Goal: Information Seeking & Learning: Learn about a topic

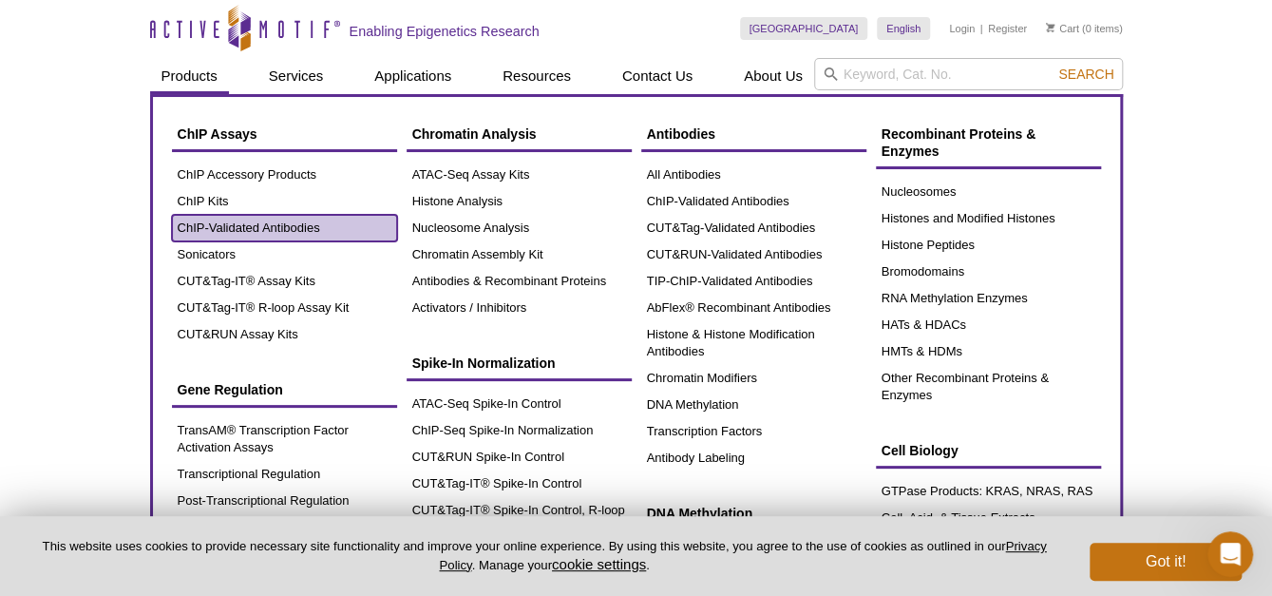
click at [215, 227] on link "ChIP-Validated Antibodies" at bounding box center [284, 228] width 225 height 27
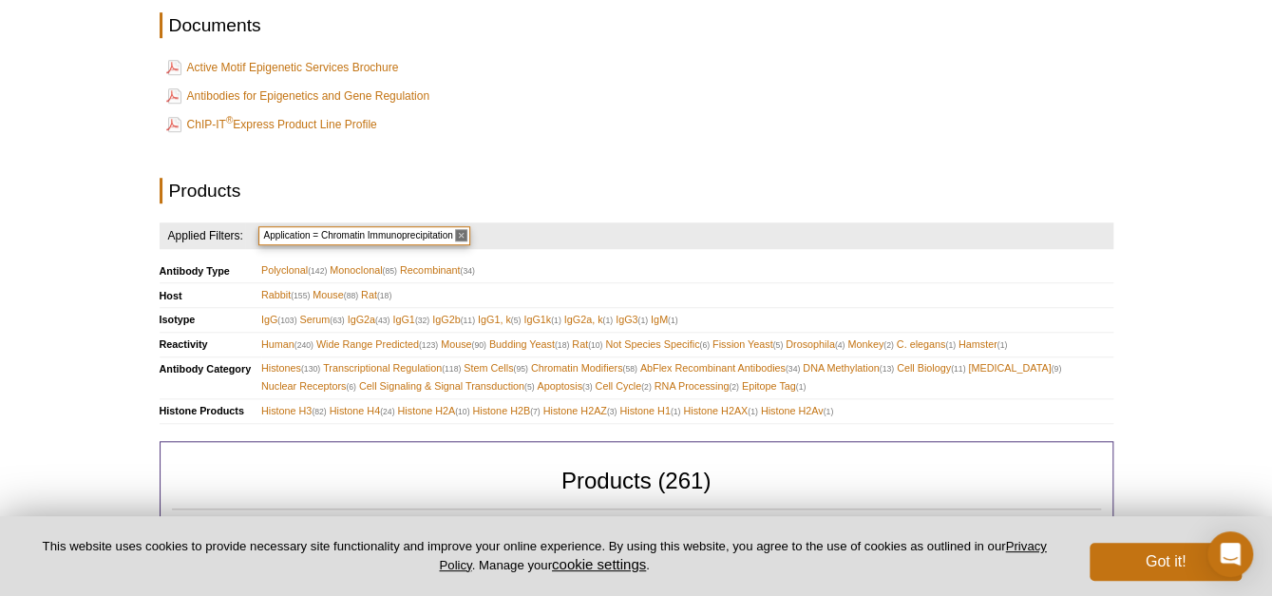
scroll to position [578, 0]
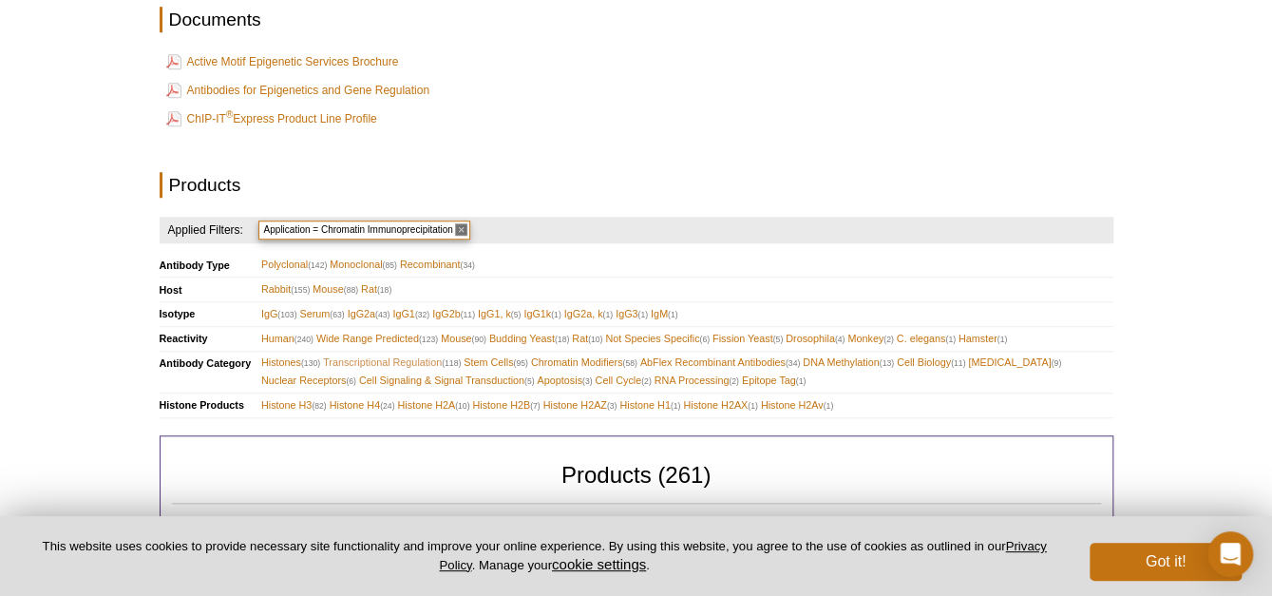
drag, startPoint x: 340, startPoint y: 356, endPoint x: 459, endPoint y: 364, distance: 119.0
click at [459, 364] on span "(118)" at bounding box center [451, 363] width 19 height 10
click at [428, 359] on span "Transcriptional Regulation (118)" at bounding box center [392, 362] width 138 height 18
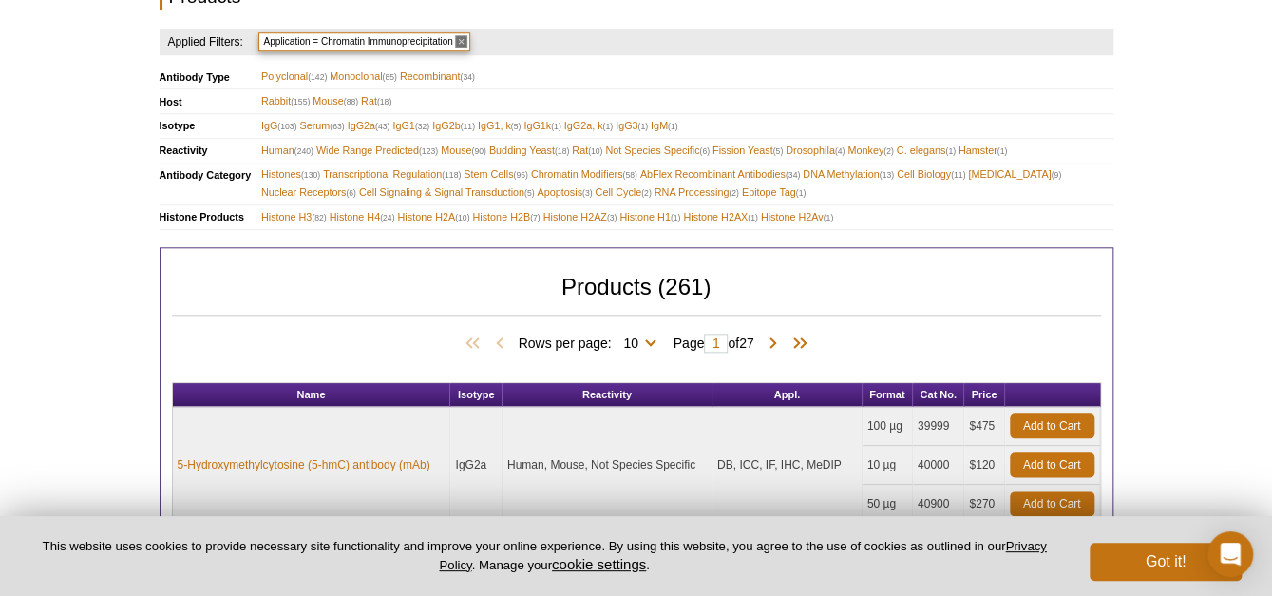
scroll to position [673, 0]
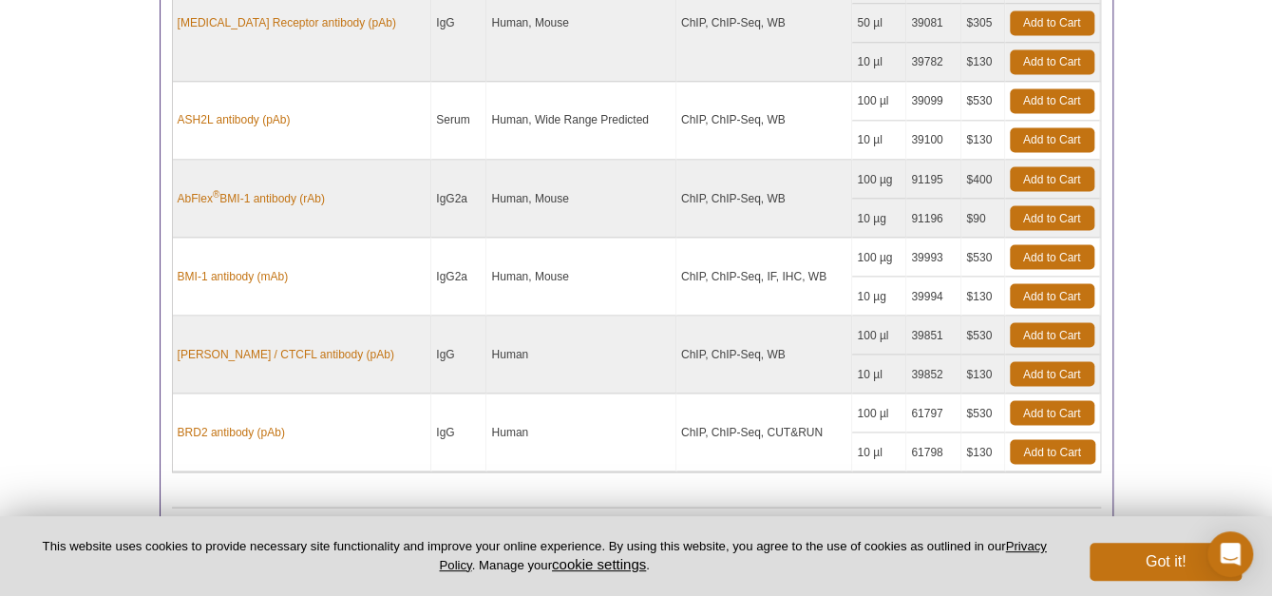
scroll to position [1520, 0]
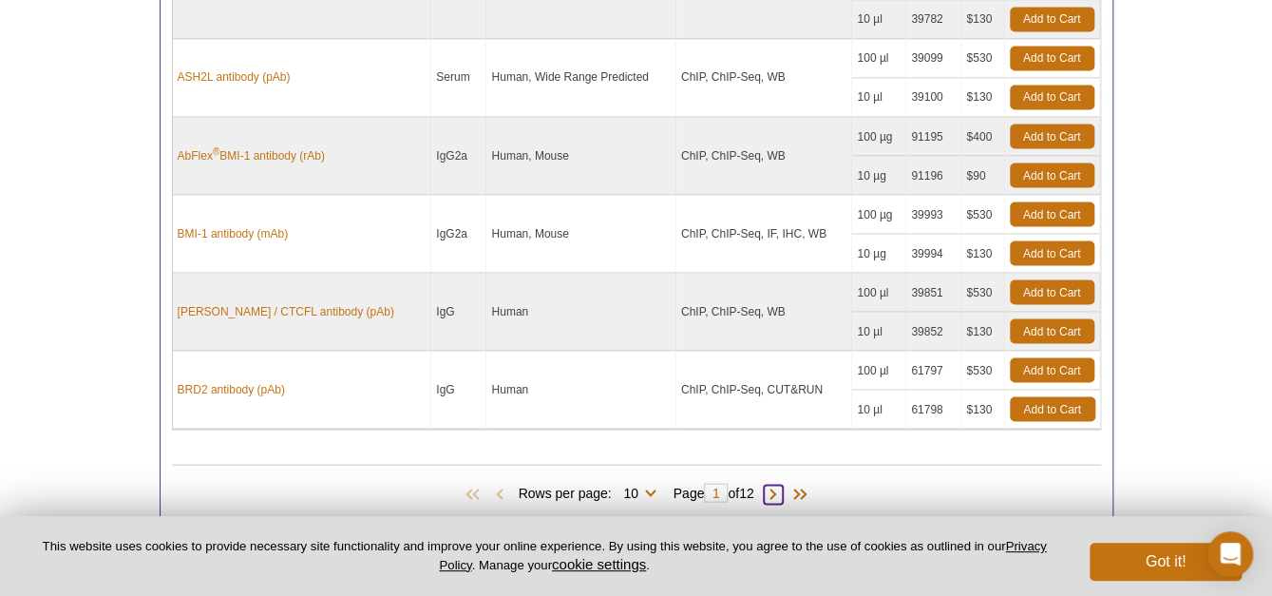
click at [778, 491] on span at bounding box center [773, 494] width 19 height 19
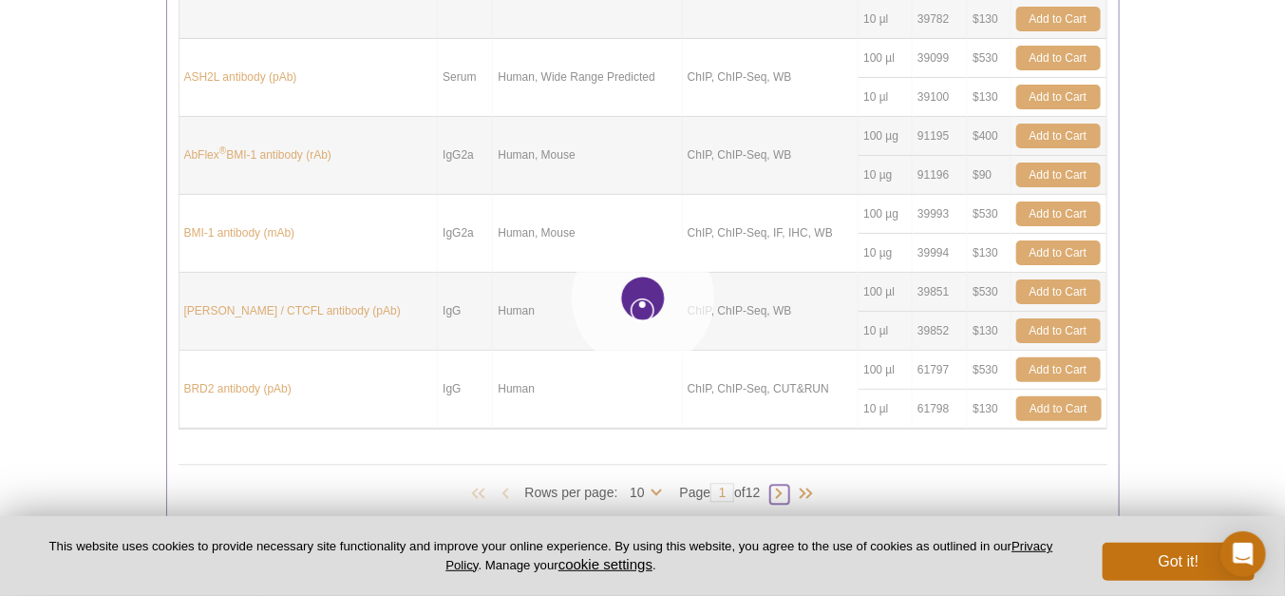
type input "2"
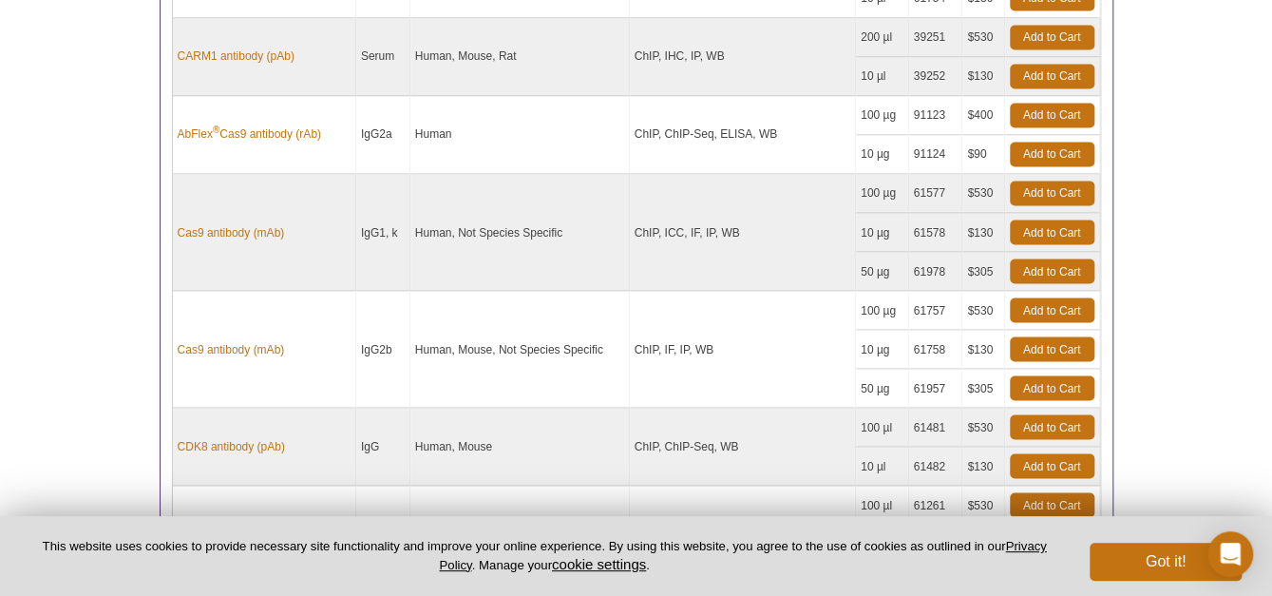
scroll to position [1615, 0]
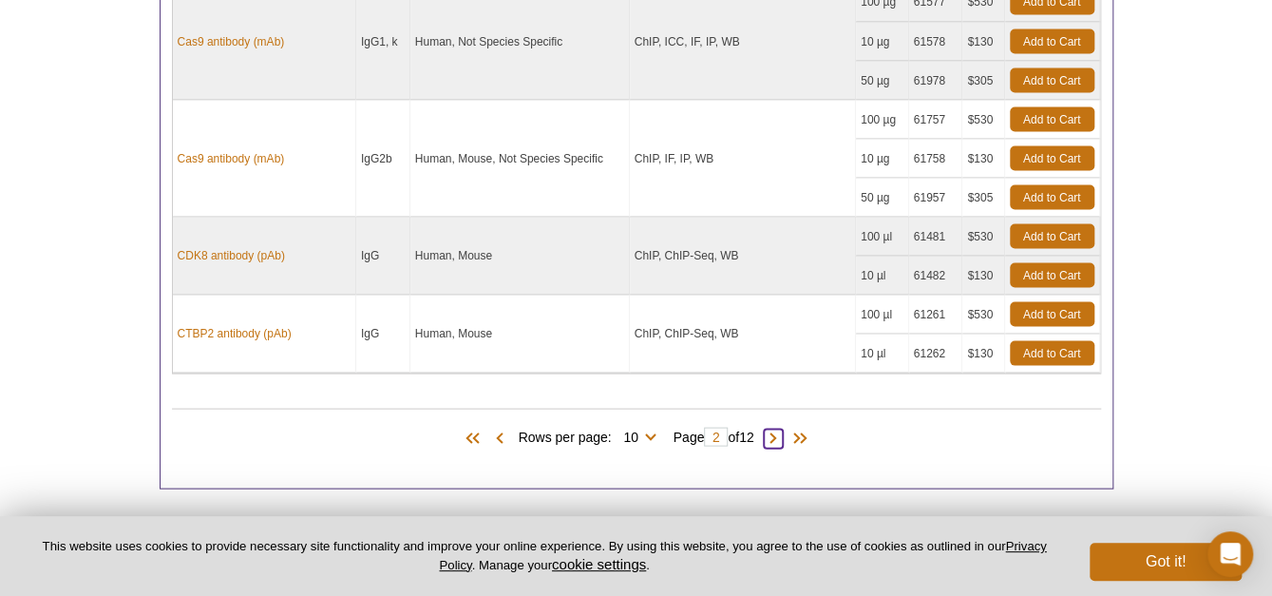
click at [780, 439] on span at bounding box center [773, 437] width 19 height 19
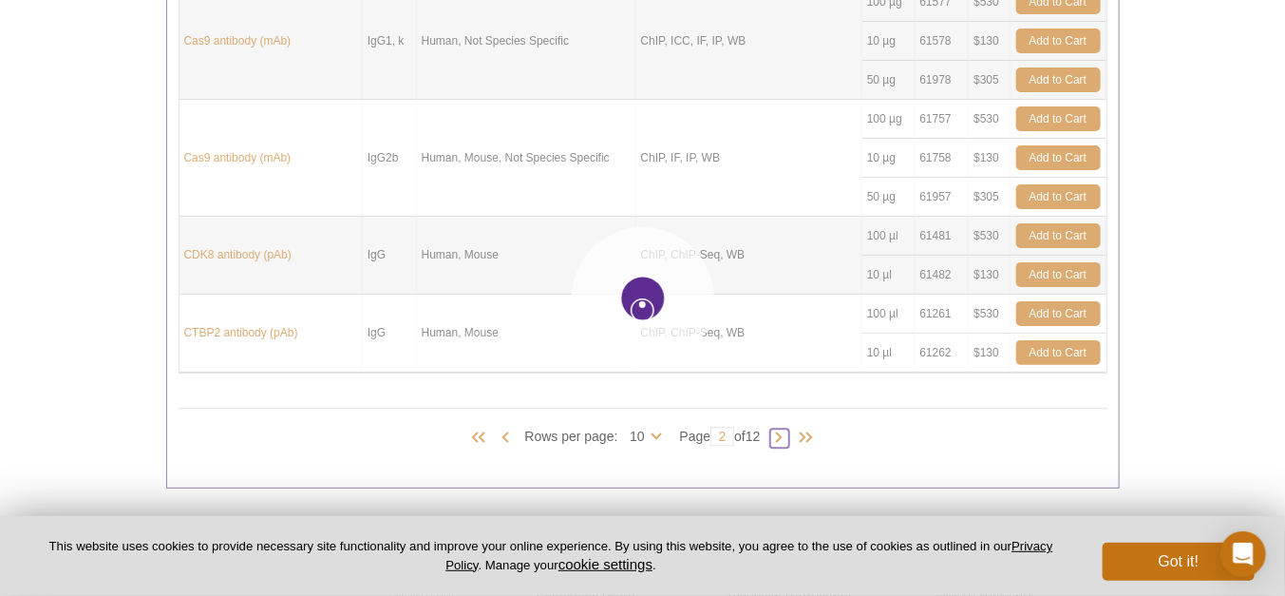
type input "3"
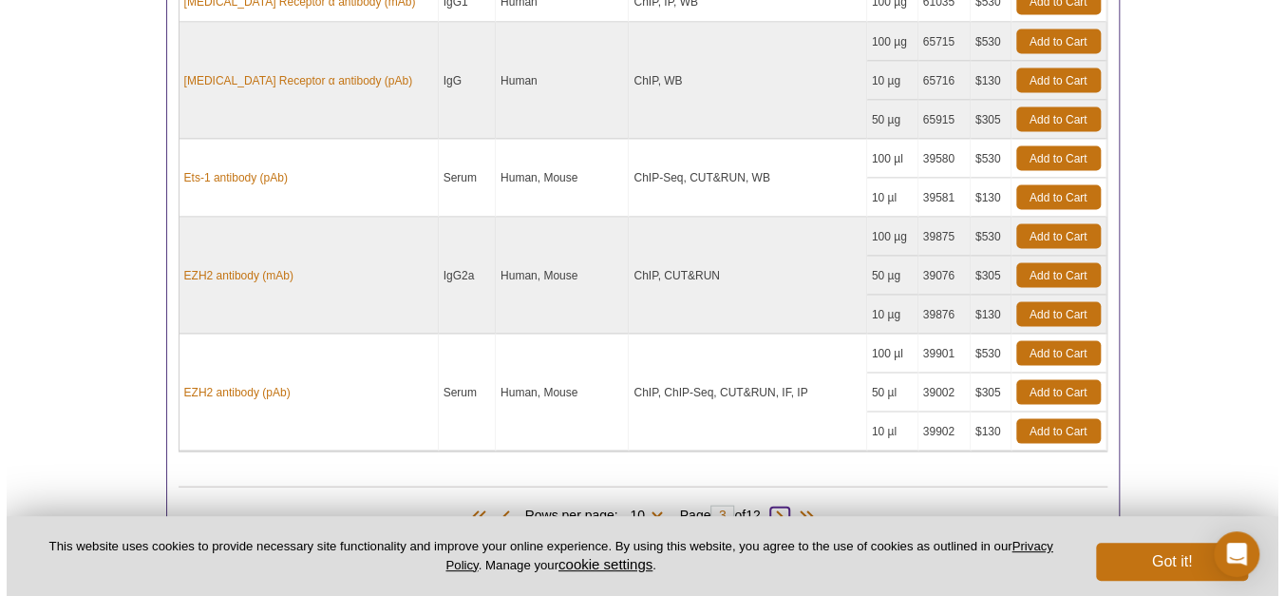
scroll to position [1794, 0]
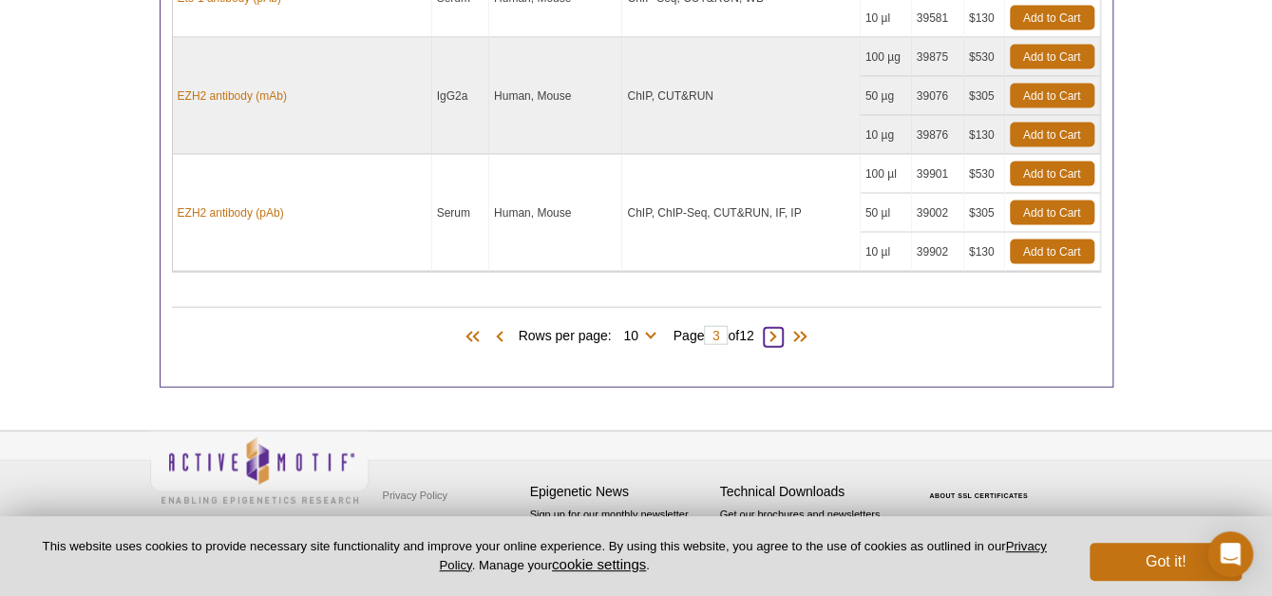
click at [780, 336] on span at bounding box center [773, 337] width 19 height 19
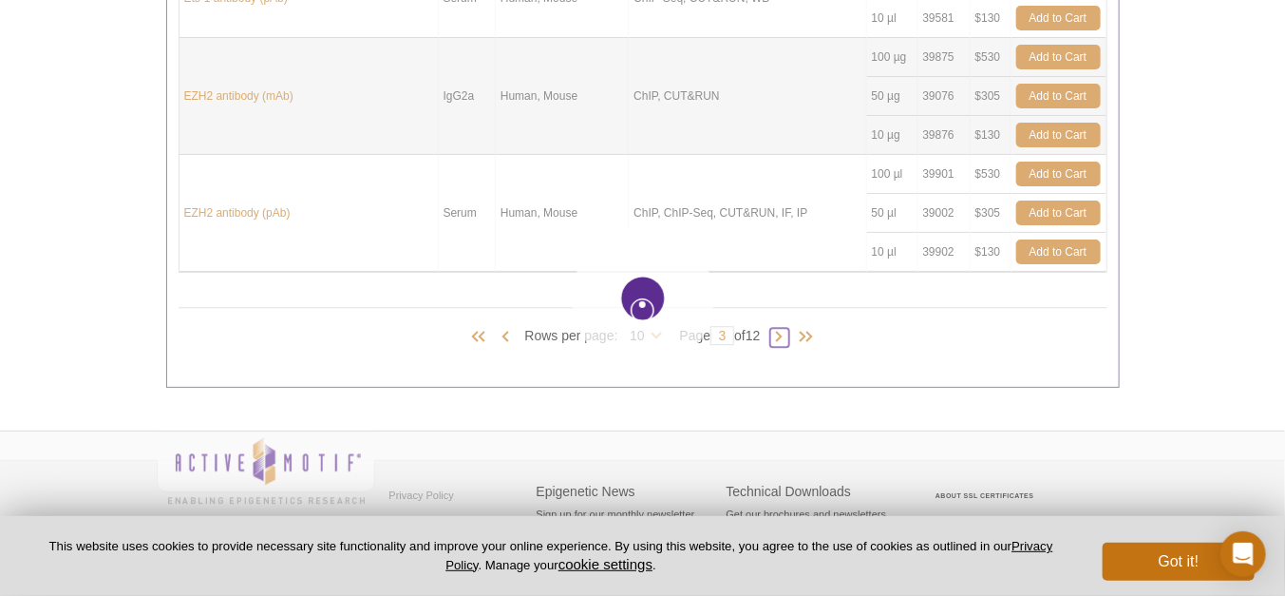
type input "4"
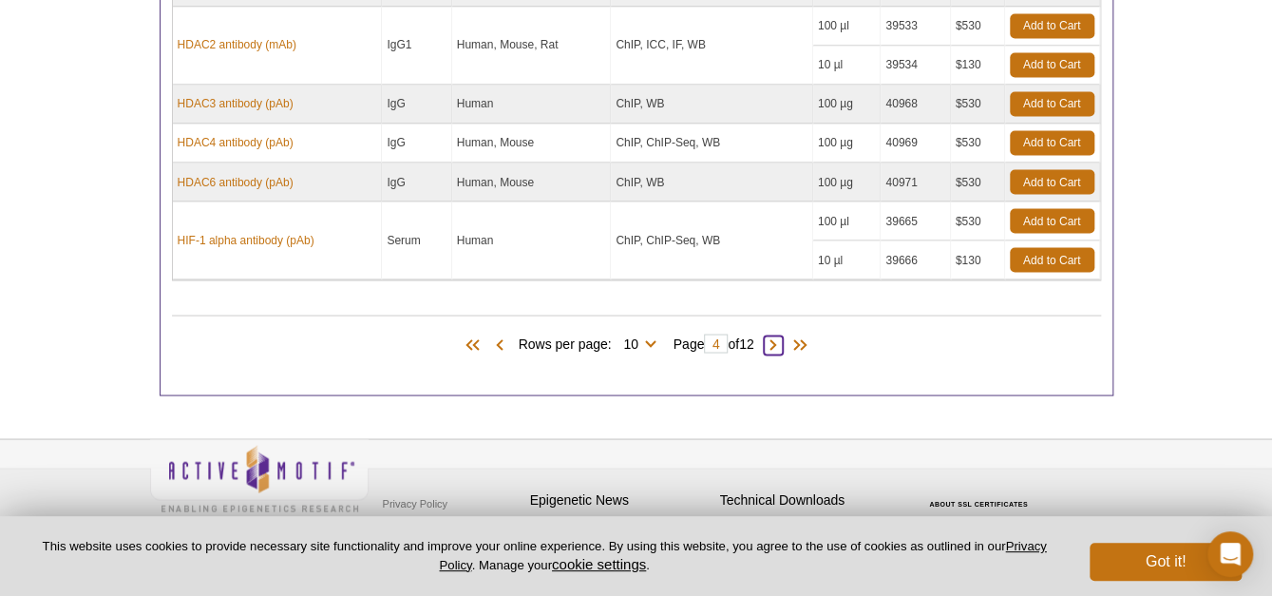
scroll to position [1482, 0]
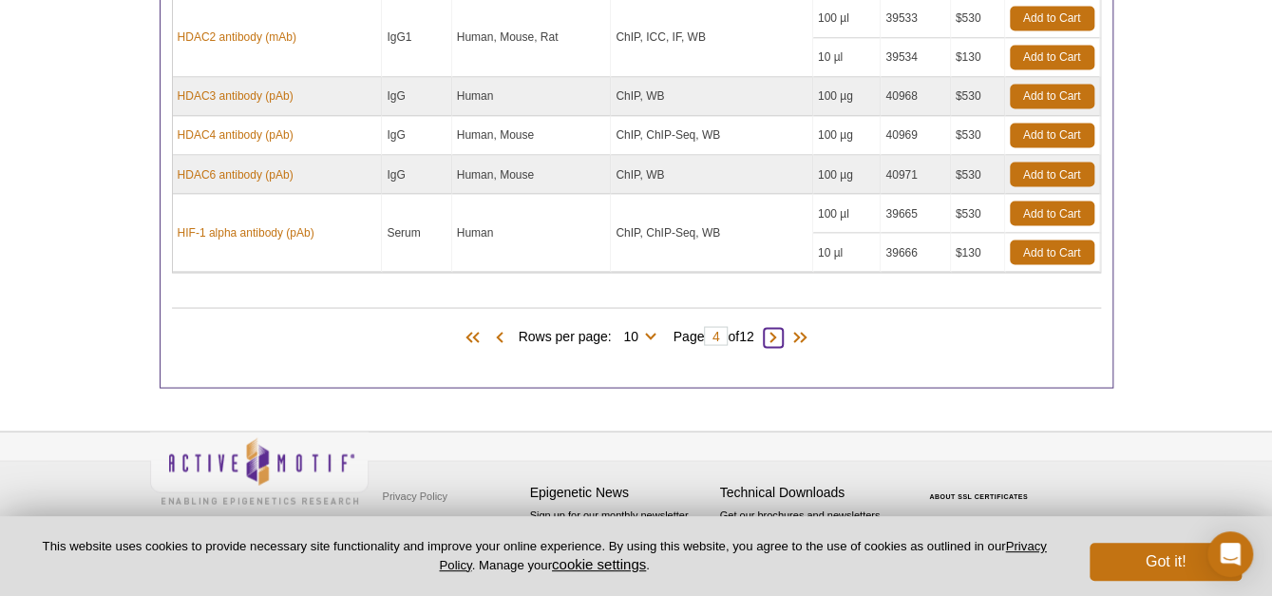
click at [773, 336] on span at bounding box center [773, 337] width 19 height 19
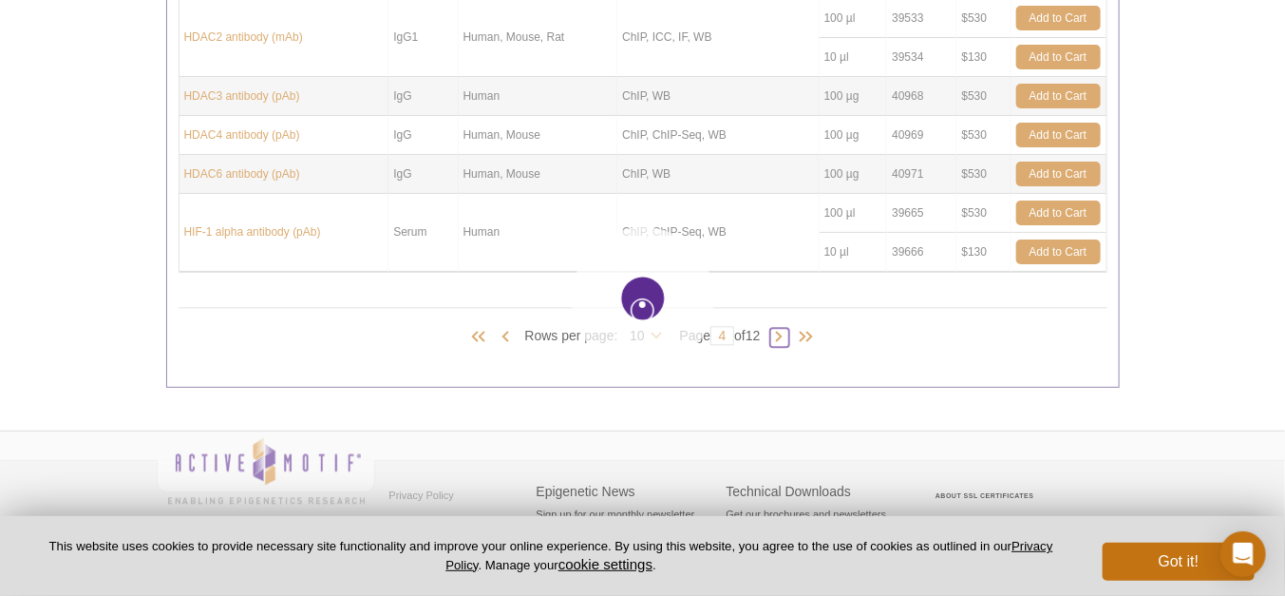
type input "5"
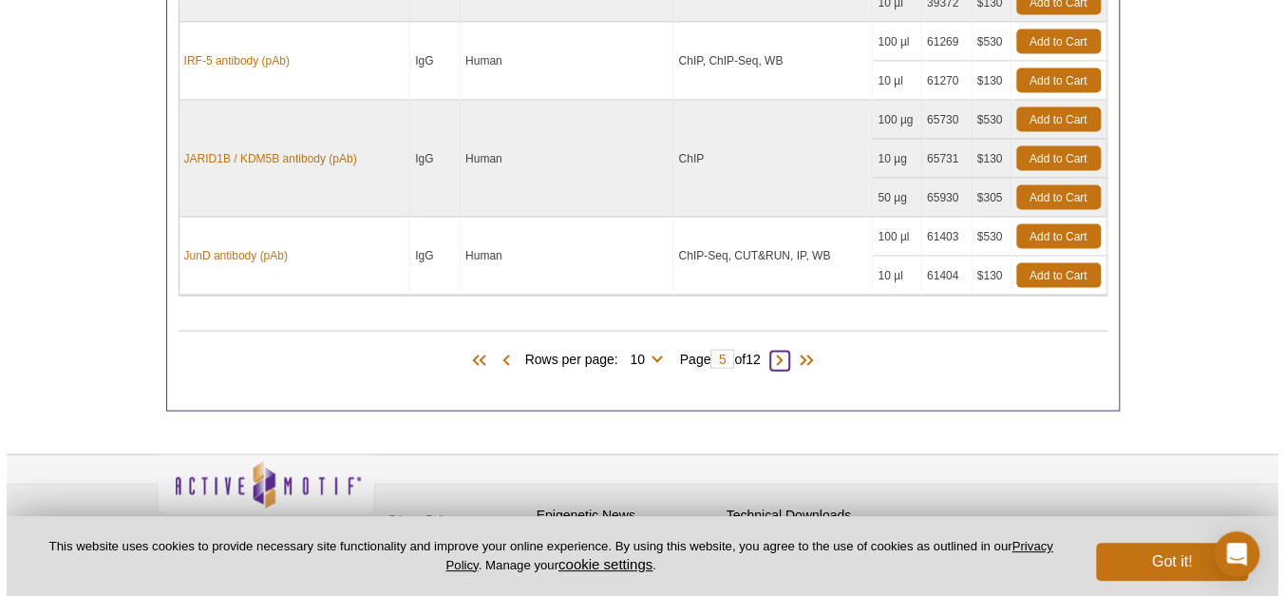
scroll to position [1715, 0]
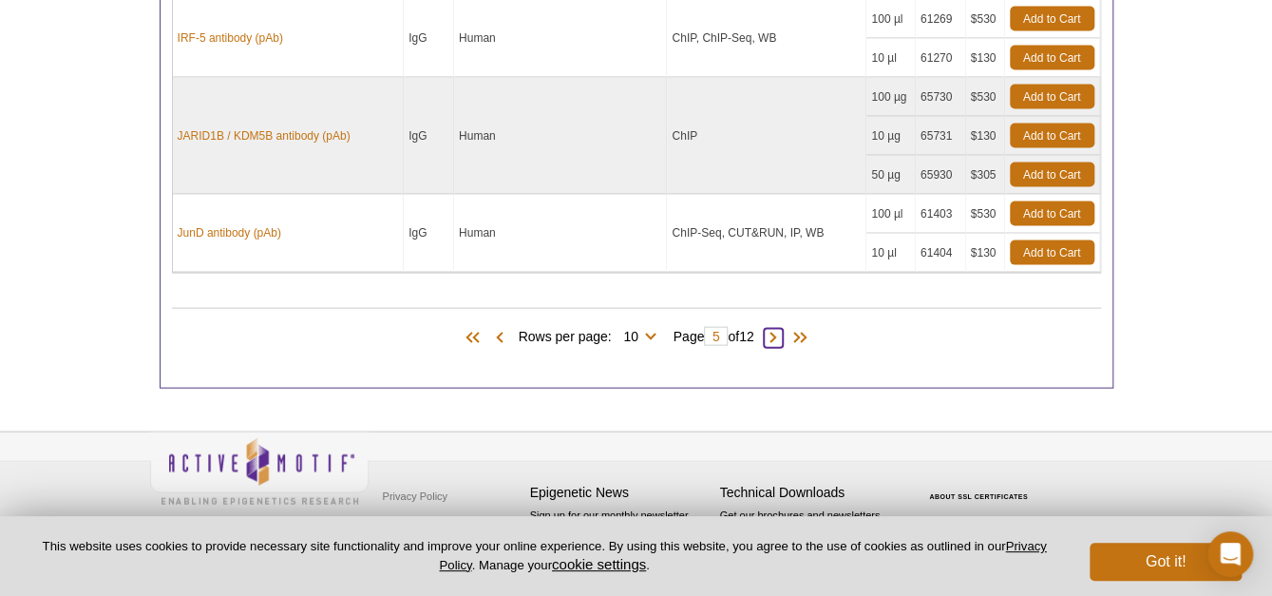
click at [773, 335] on span at bounding box center [773, 338] width 19 height 19
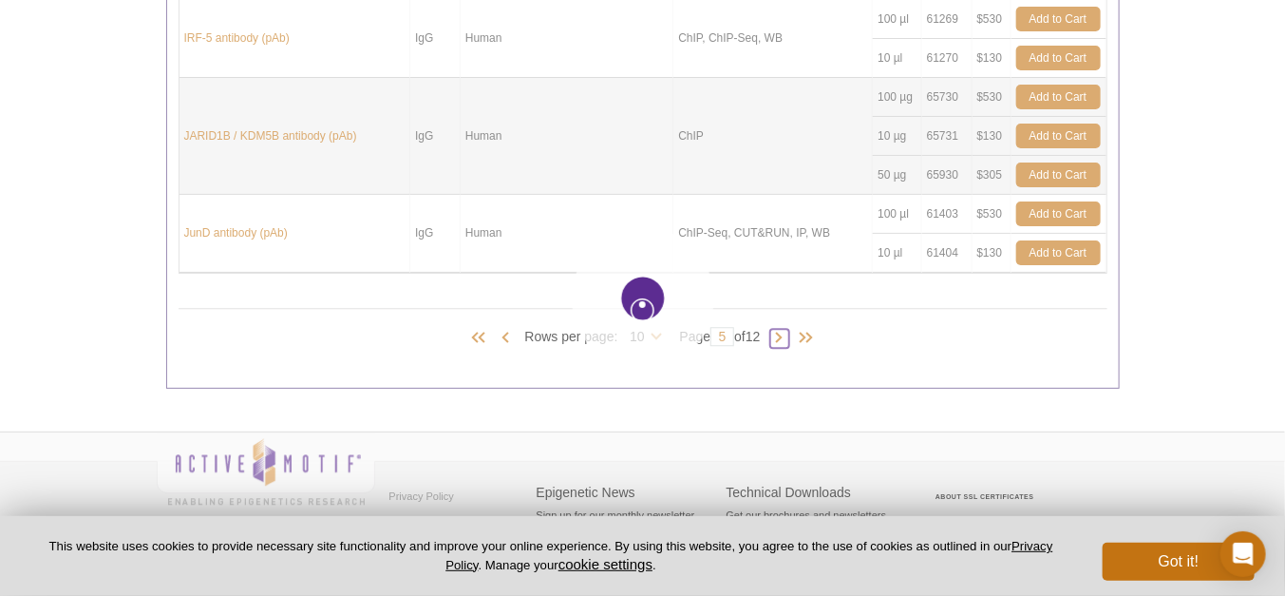
type input "6"
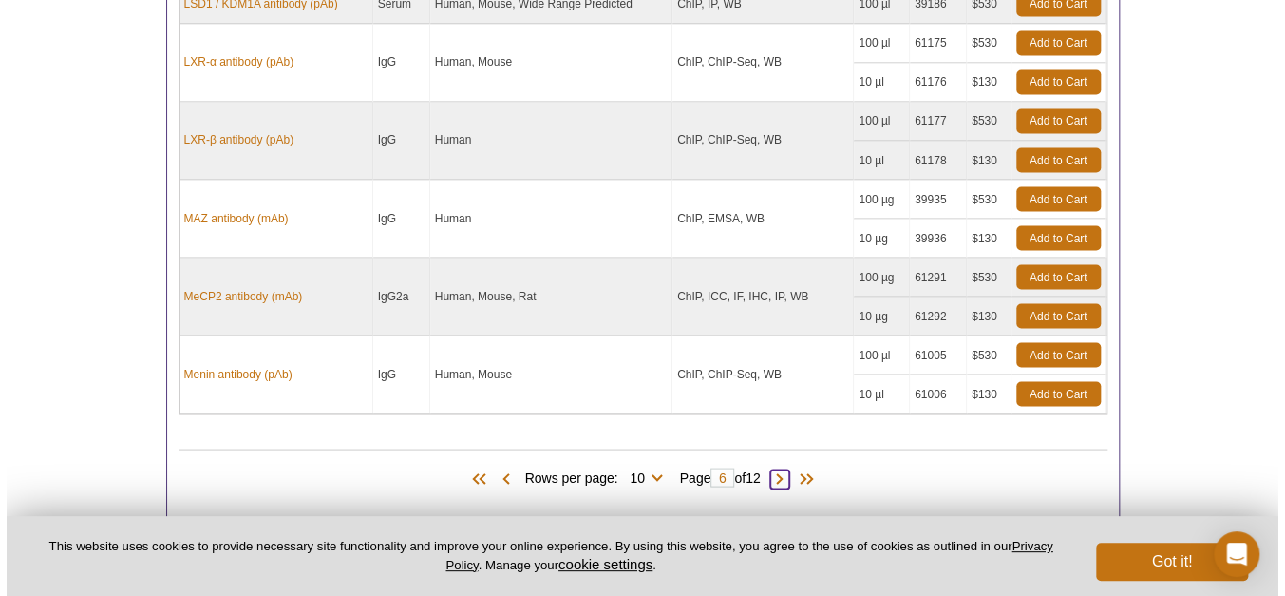
scroll to position [1637, 0]
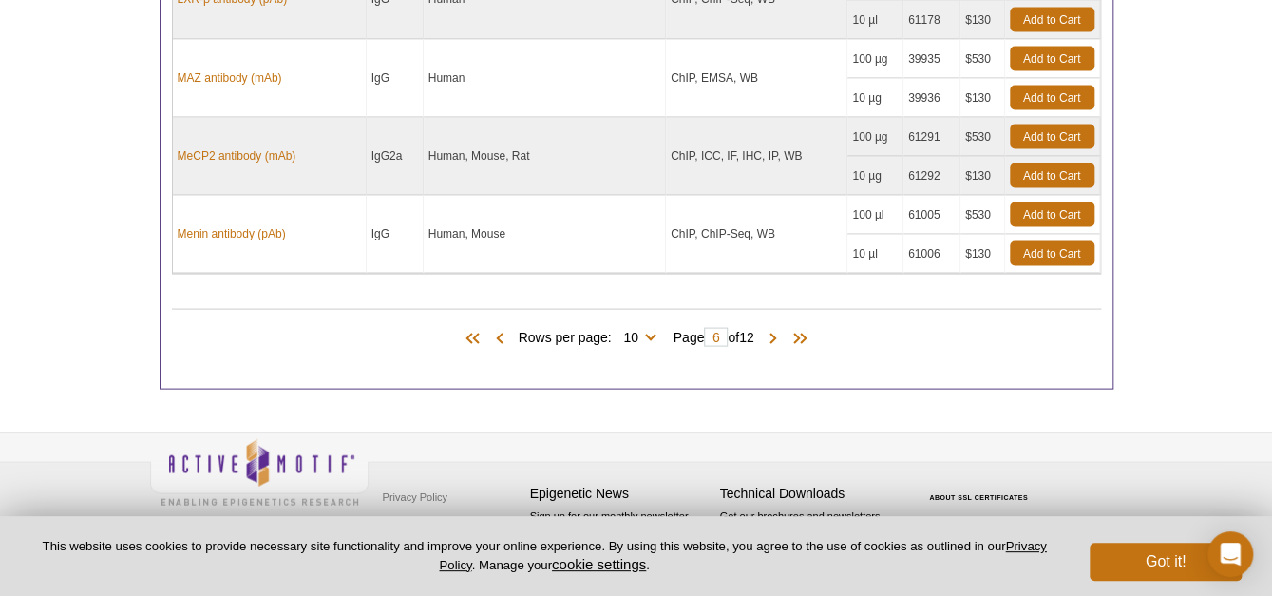
click at [778, 347] on div "Products (118) Rows per page: 10 25 50 100 All 10 Page 6 of 12" at bounding box center [636, 332] width 929 height 86
click at [778, 333] on span at bounding box center [773, 338] width 19 height 19
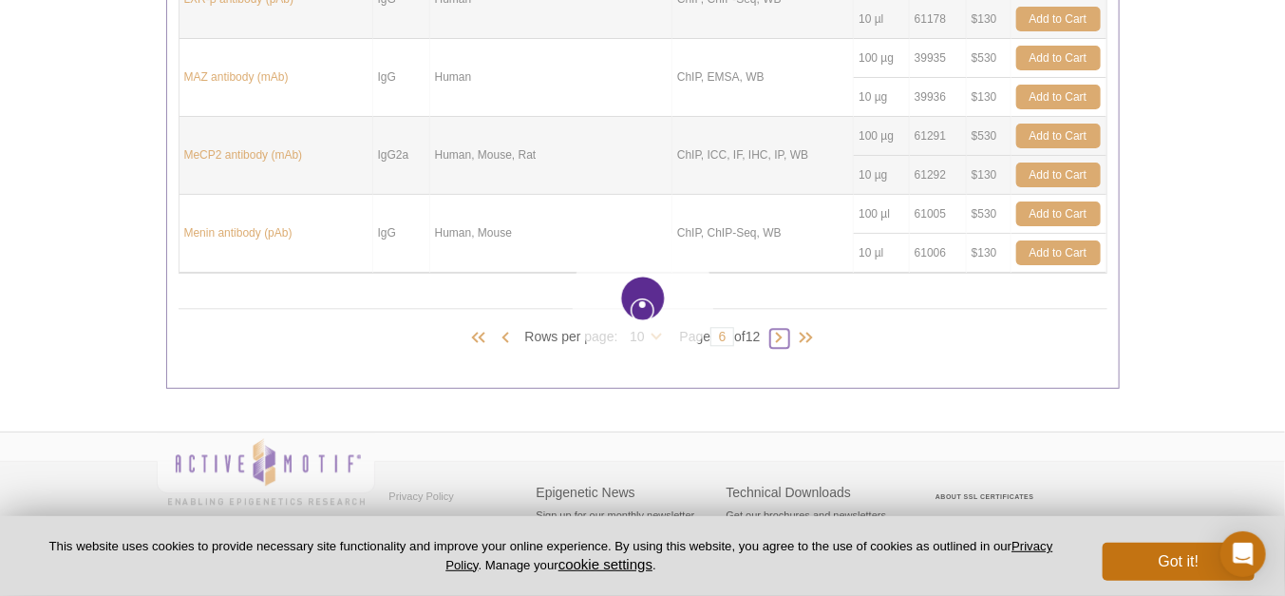
type input "7"
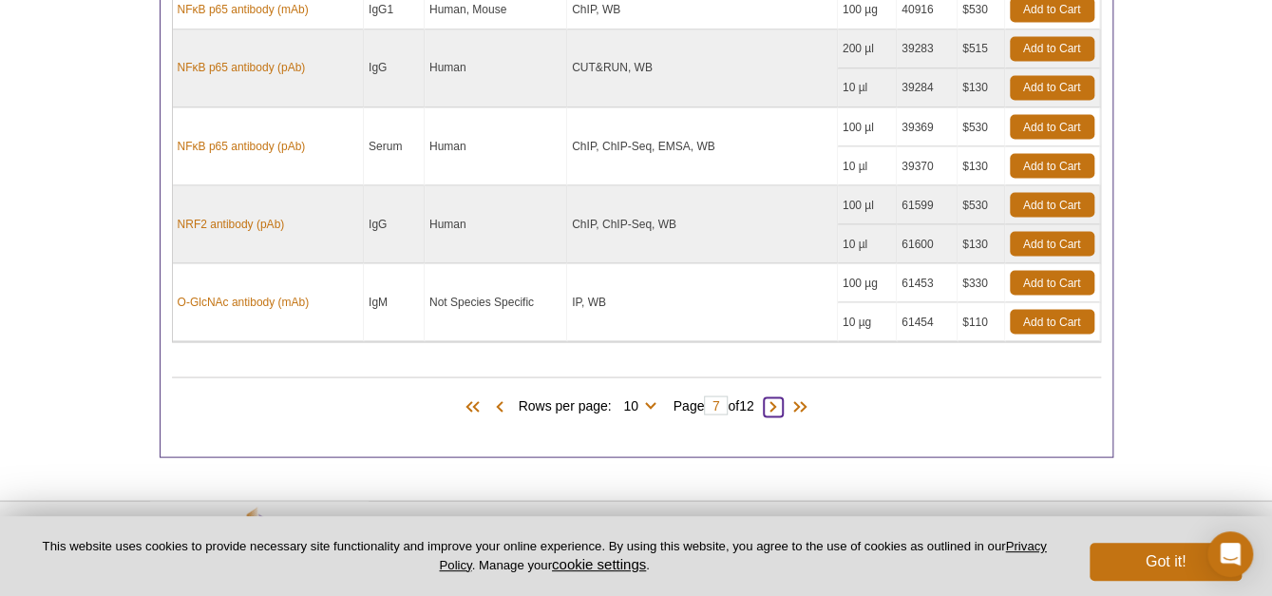
scroll to position [1599, 0]
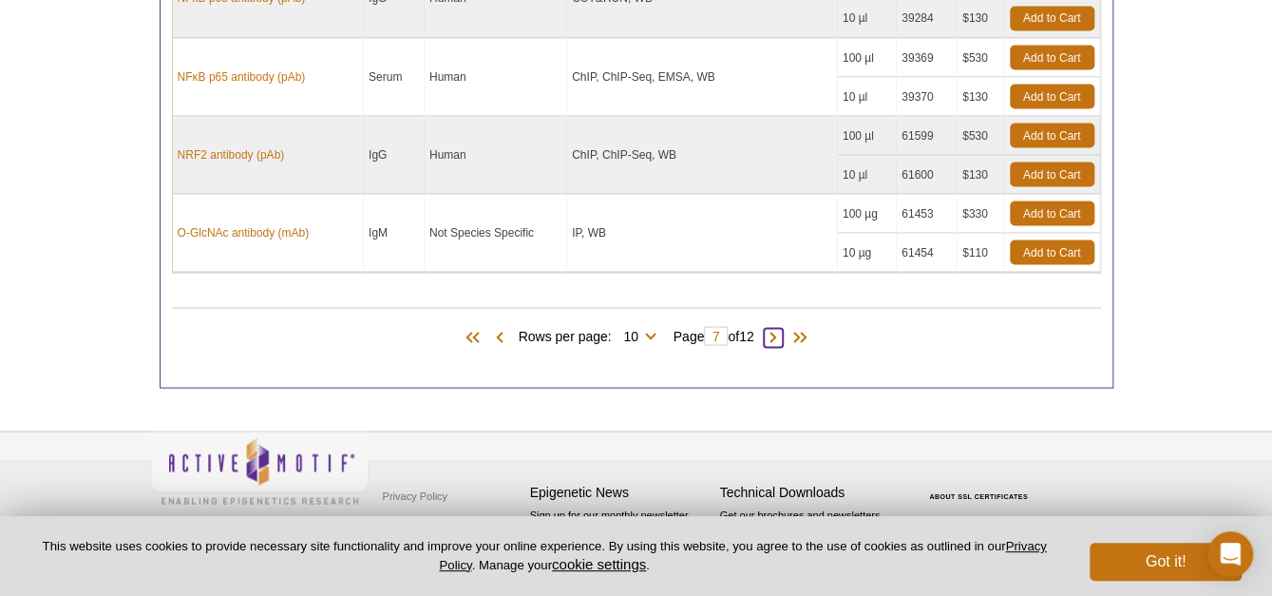
click at [774, 336] on span at bounding box center [773, 337] width 19 height 19
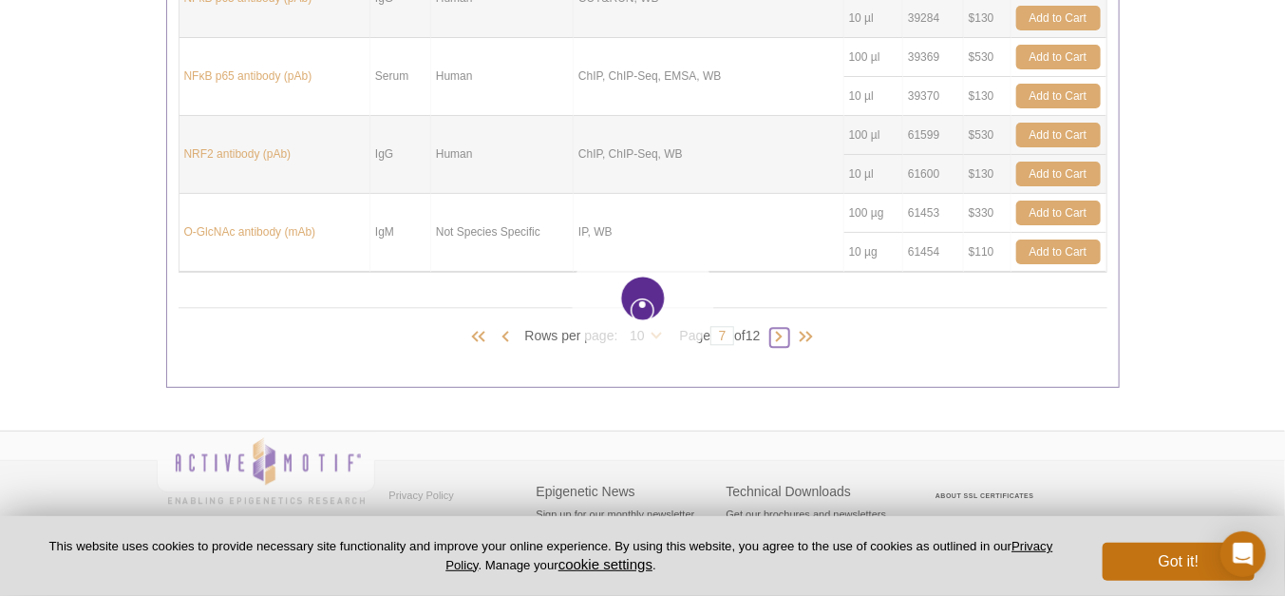
type input "8"
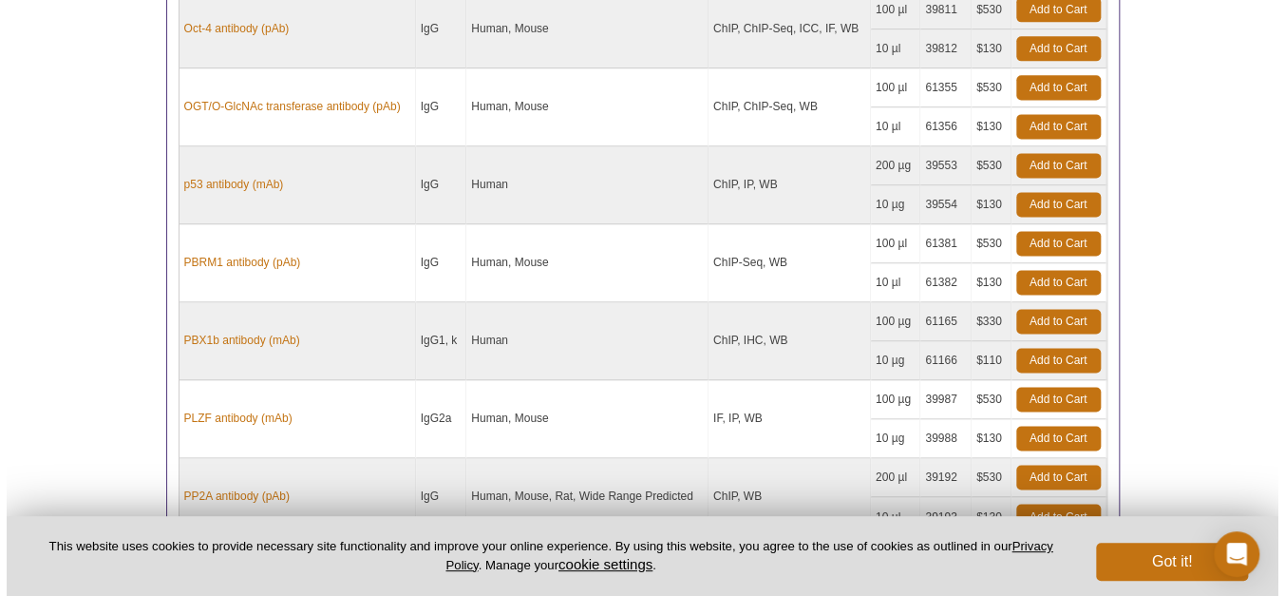
scroll to position [1504, 0]
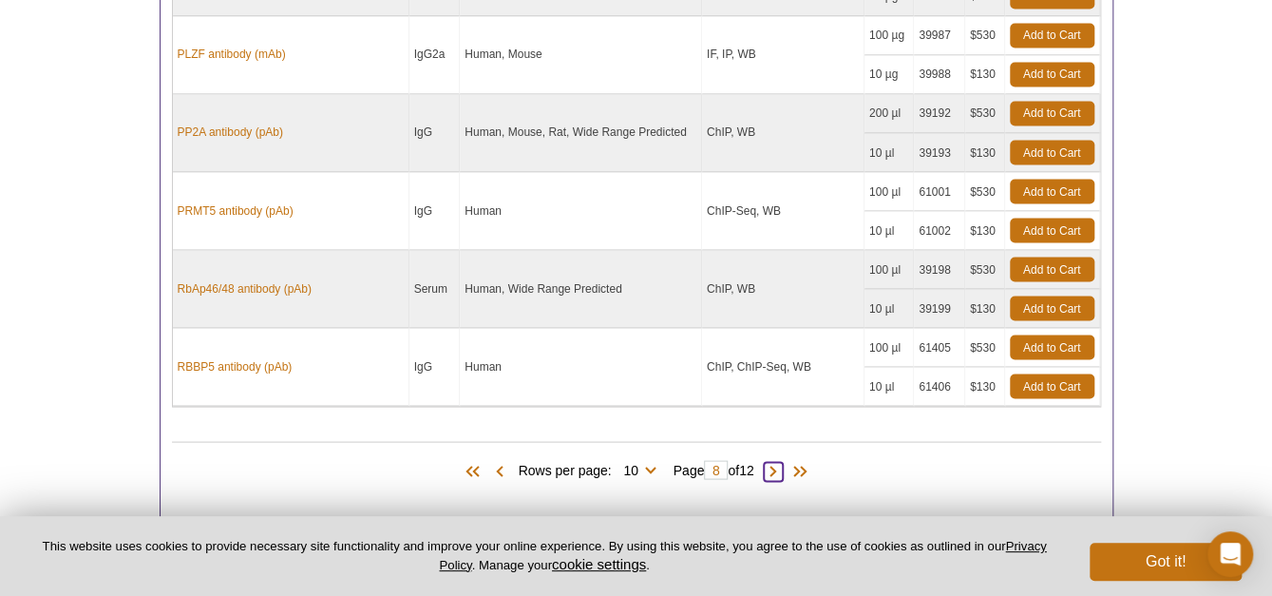
click at [778, 467] on span at bounding box center [773, 471] width 19 height 19
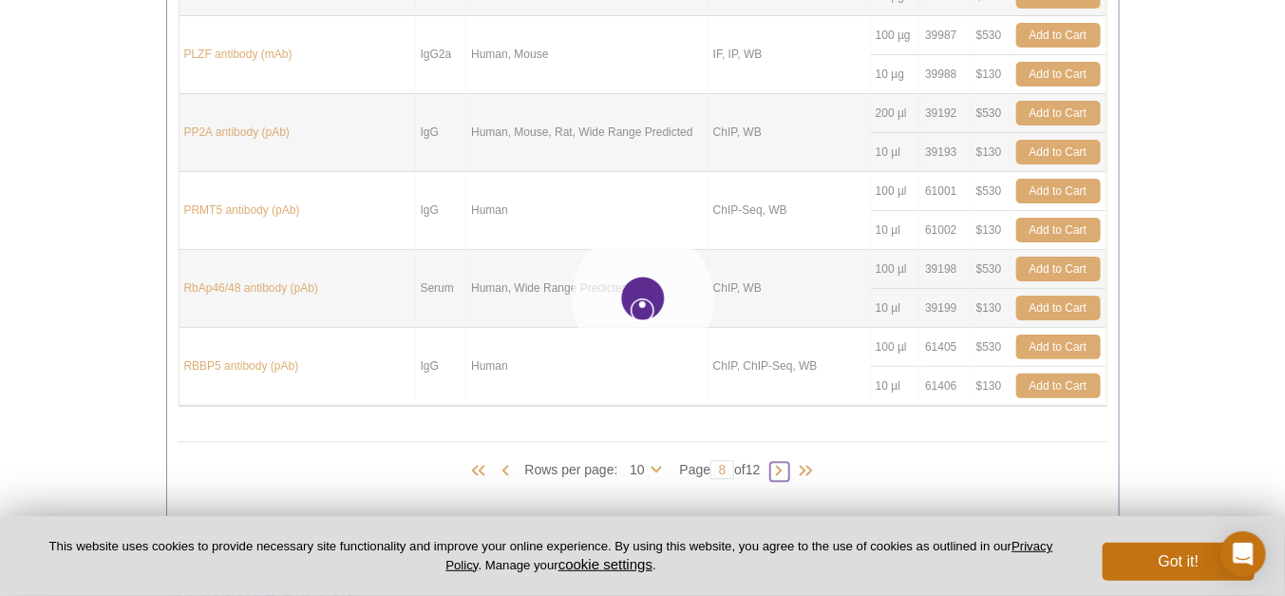
type input "9"
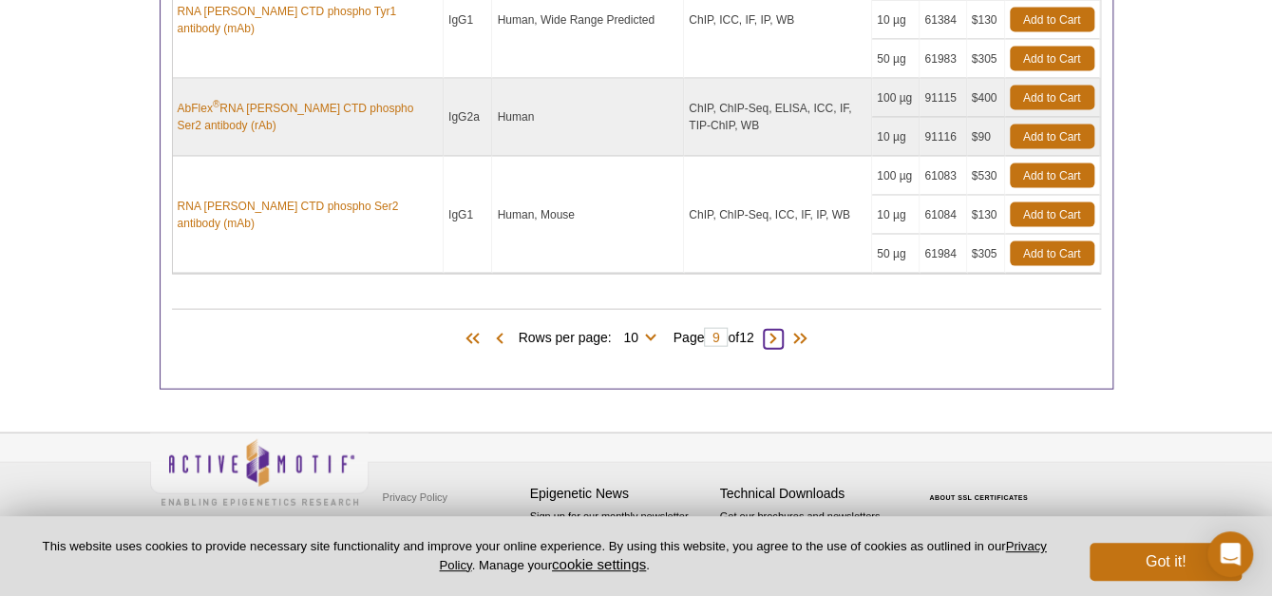
scroll to position [1771, 0]
click at [780, 345] on span at bounding box center [773, 338] width 19 height 19
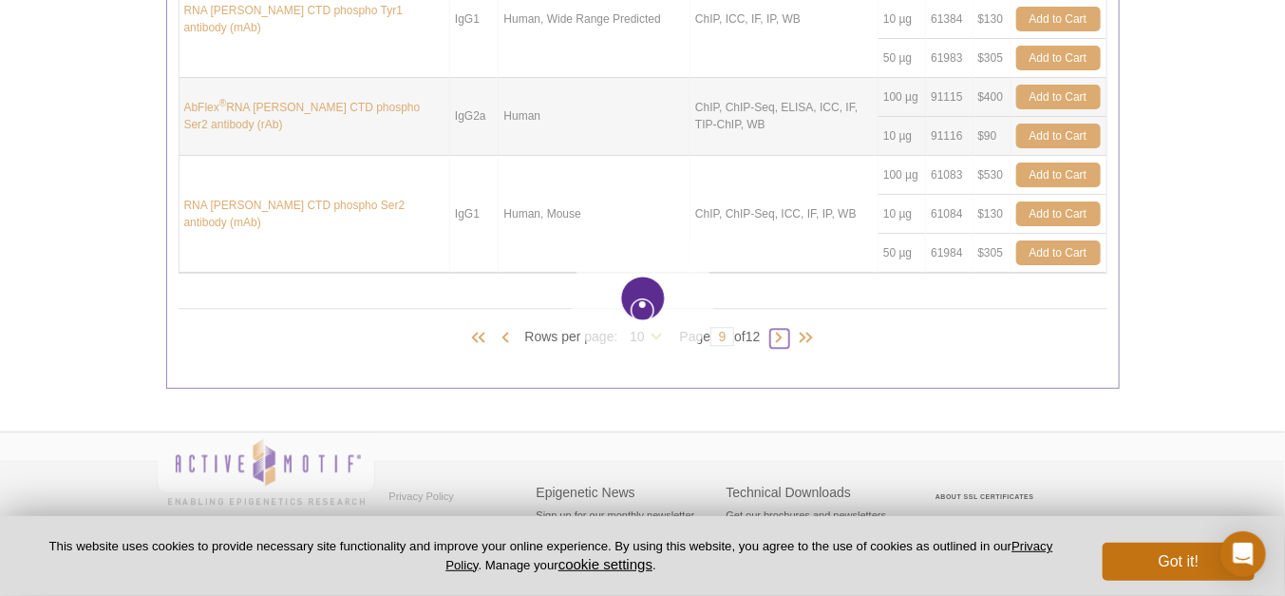
type input "10"
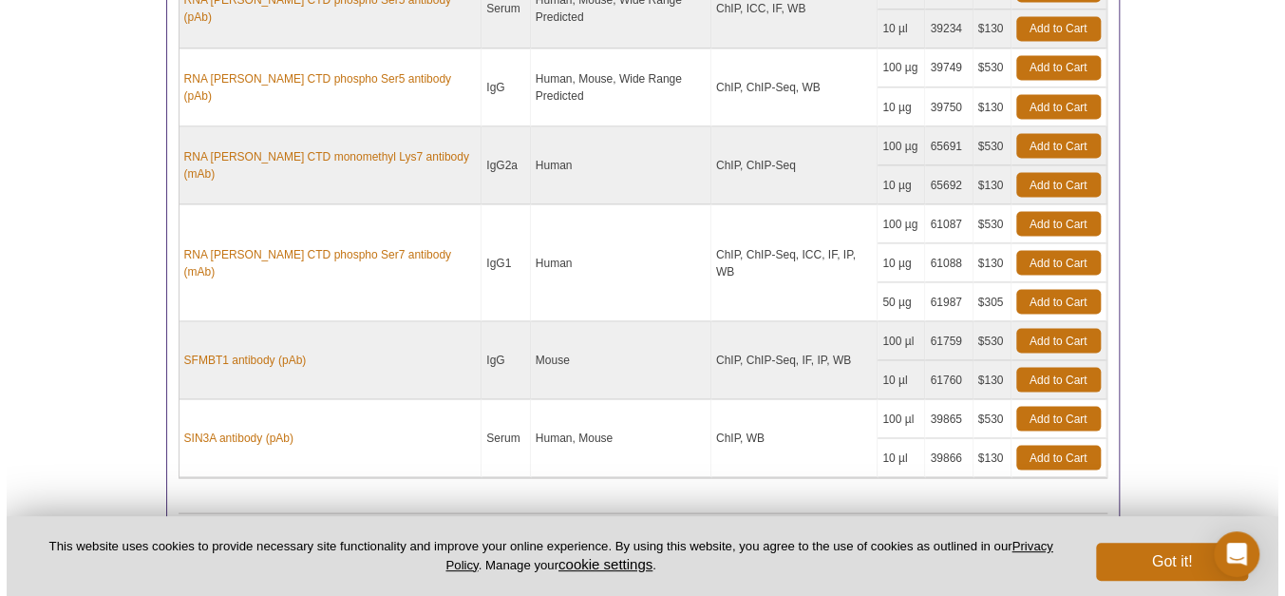
scroll to position [1676, 0]
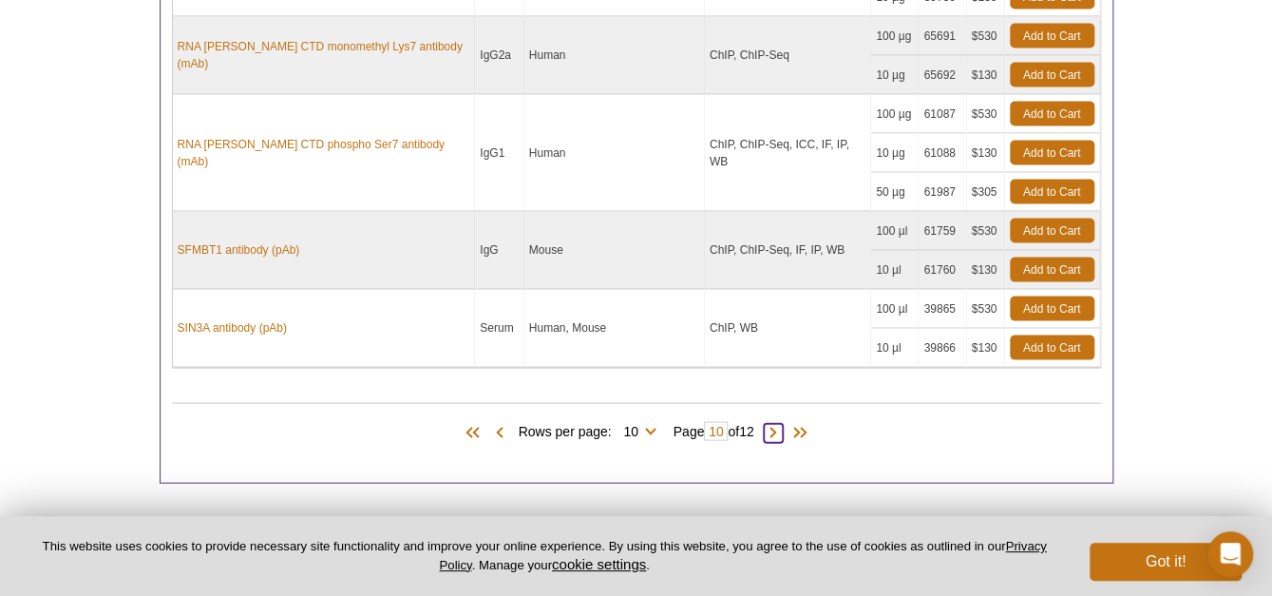
click at [775, 437] on span at bounding box center [773, 433] width 19 height 19
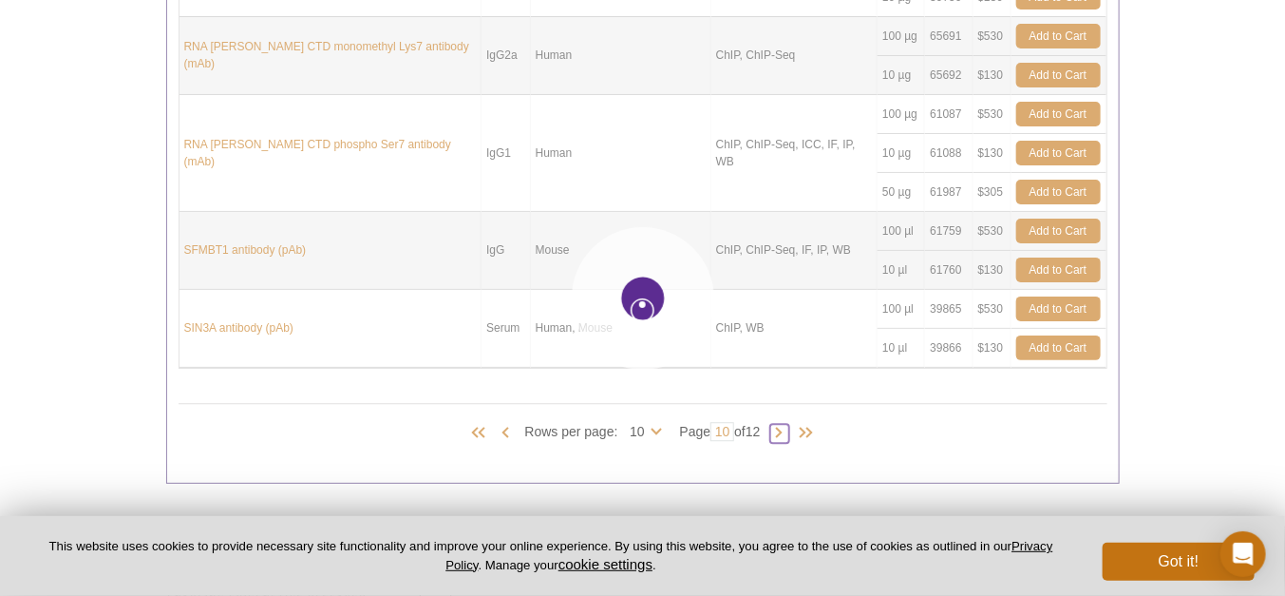
type input "11"
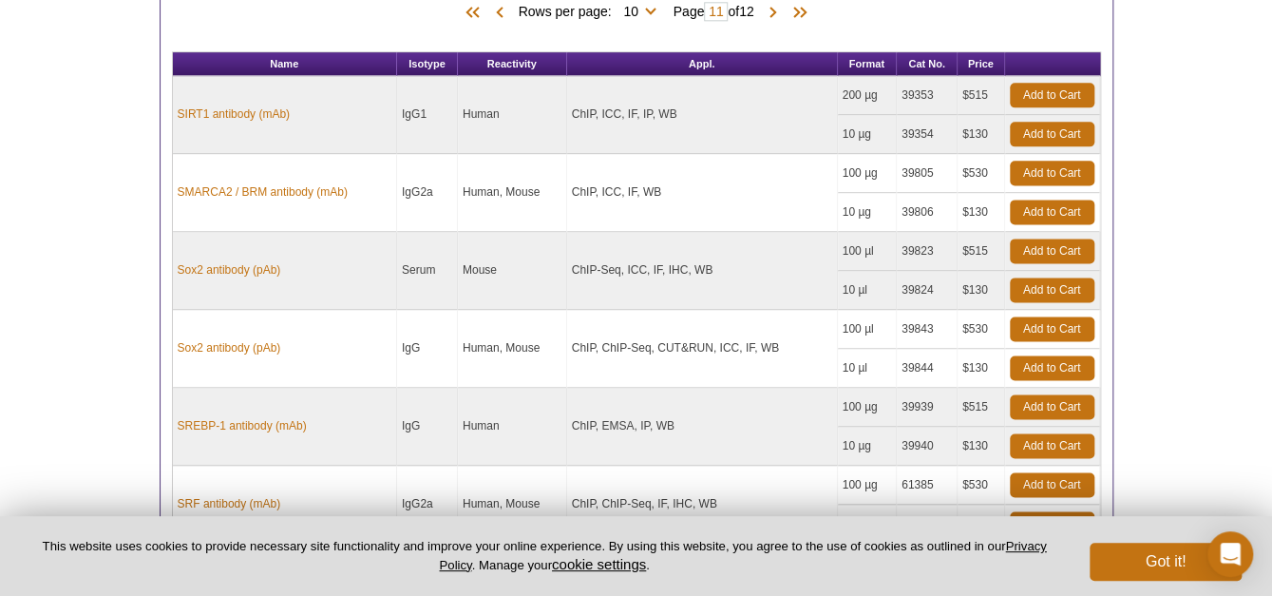
scroll to position [1089, 0]
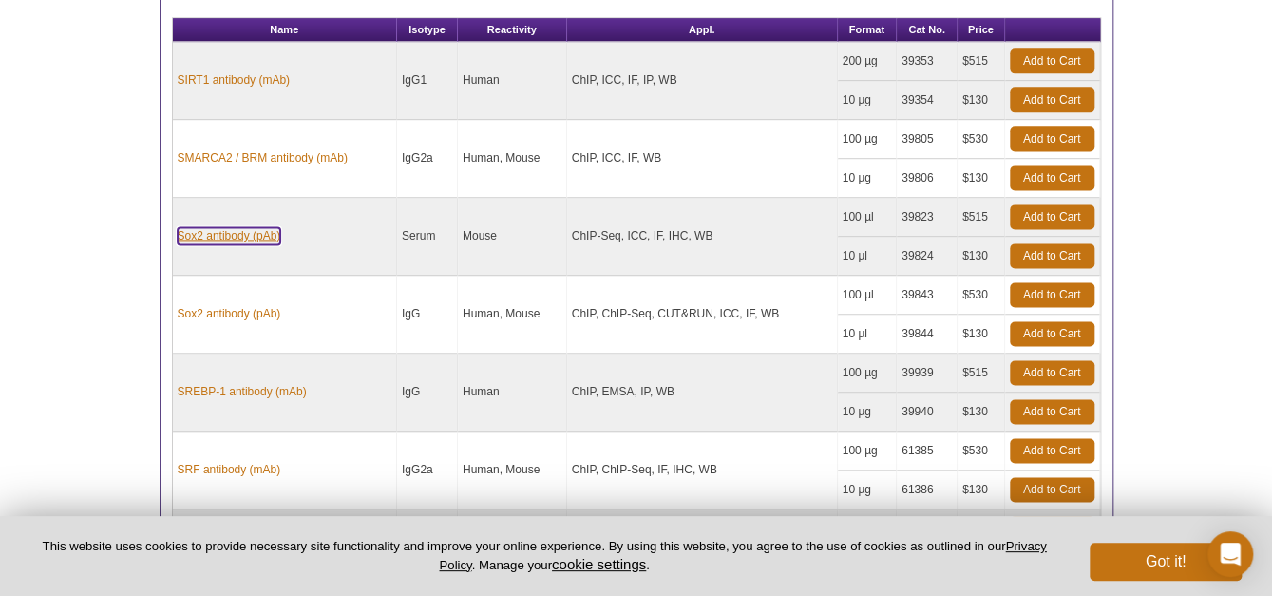
click at [209, 231] on link "Sox2 antibody (pAb)" at bounding box center [230, 235] width 104 height 17
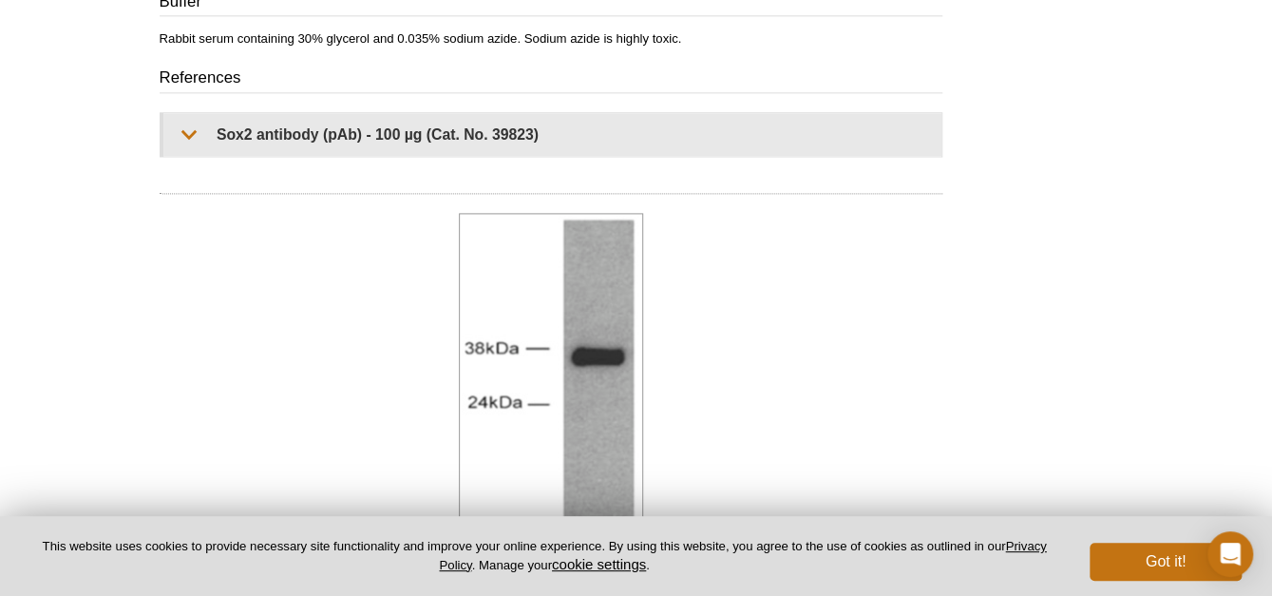
scroll to position [1077, 0]
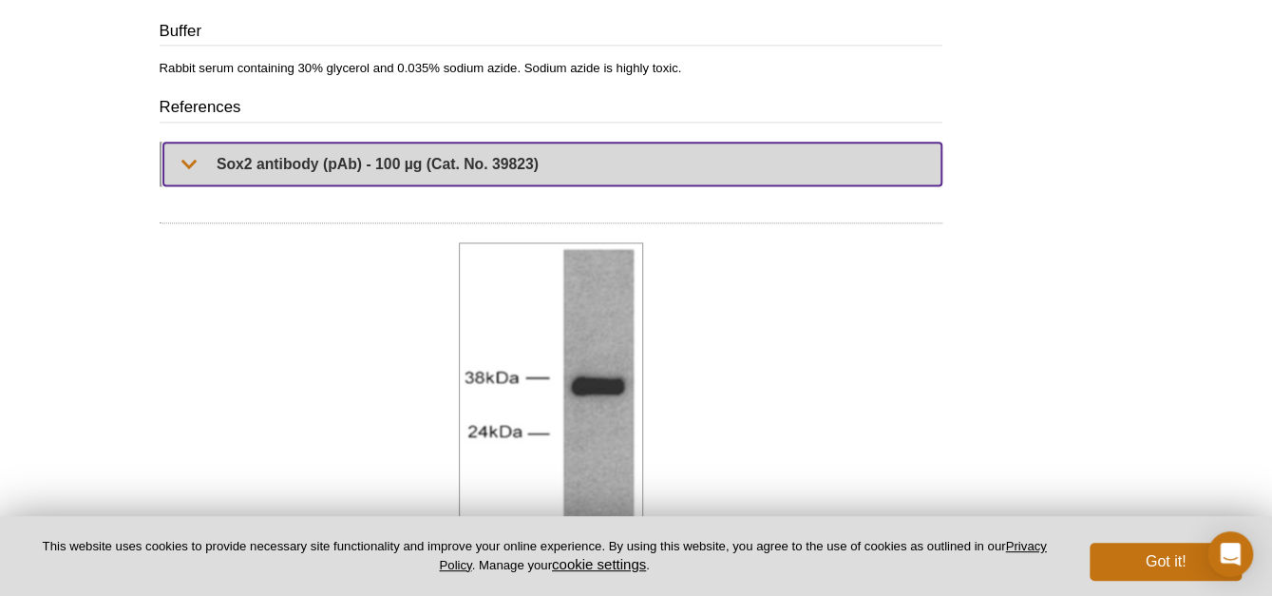
click at [350, 172] on summary "Sox2 antibody (pAb) - 100 µg (Cat. No. 39823)" at bounding box center [552, 164] width 778 height 43
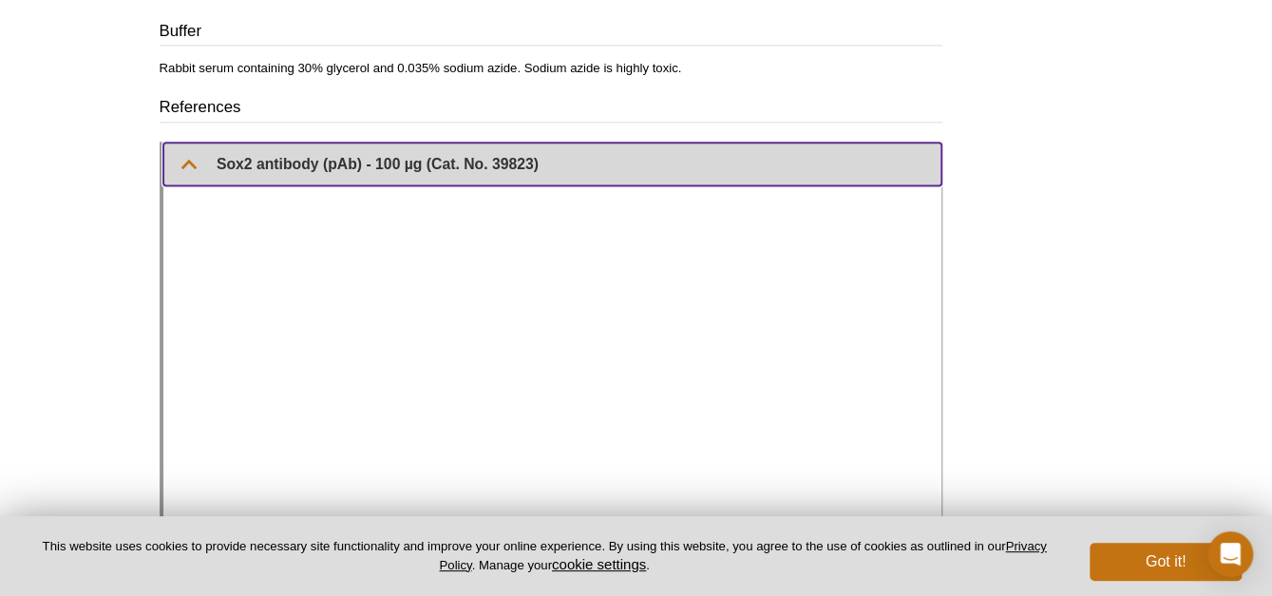
click at [350, 172] on summary "Sox2 antibody (pAb) - 100 µg (Cat. No. 39823)" at bounding box center [552, 164] width 778 height 43
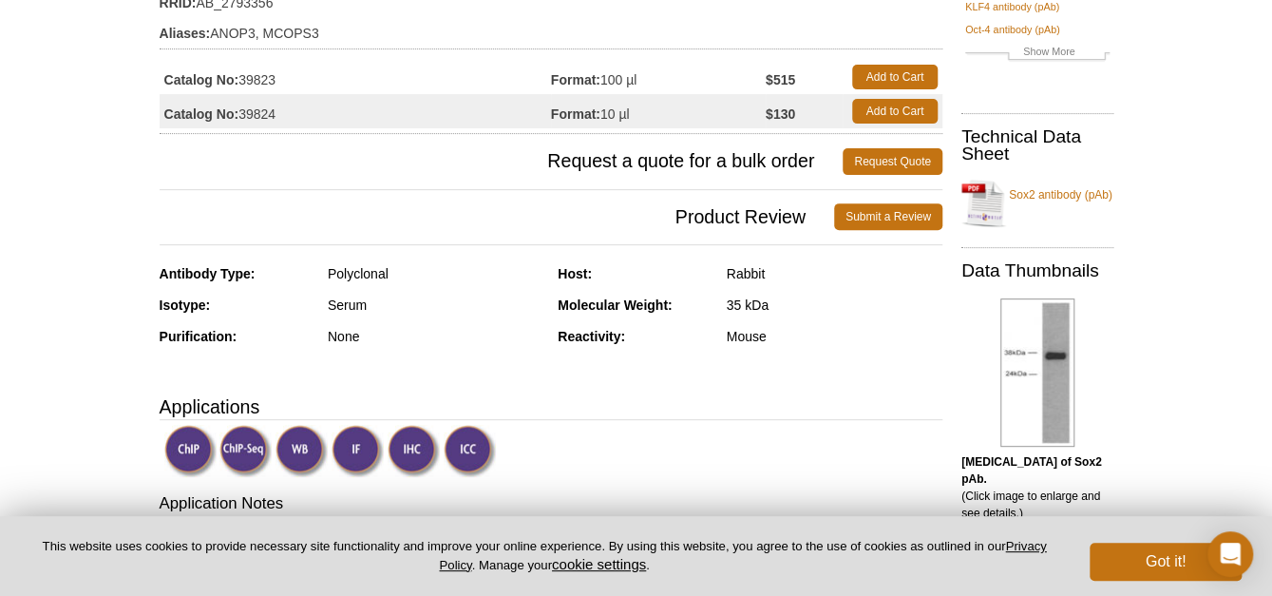
scroll to position [127, 0]
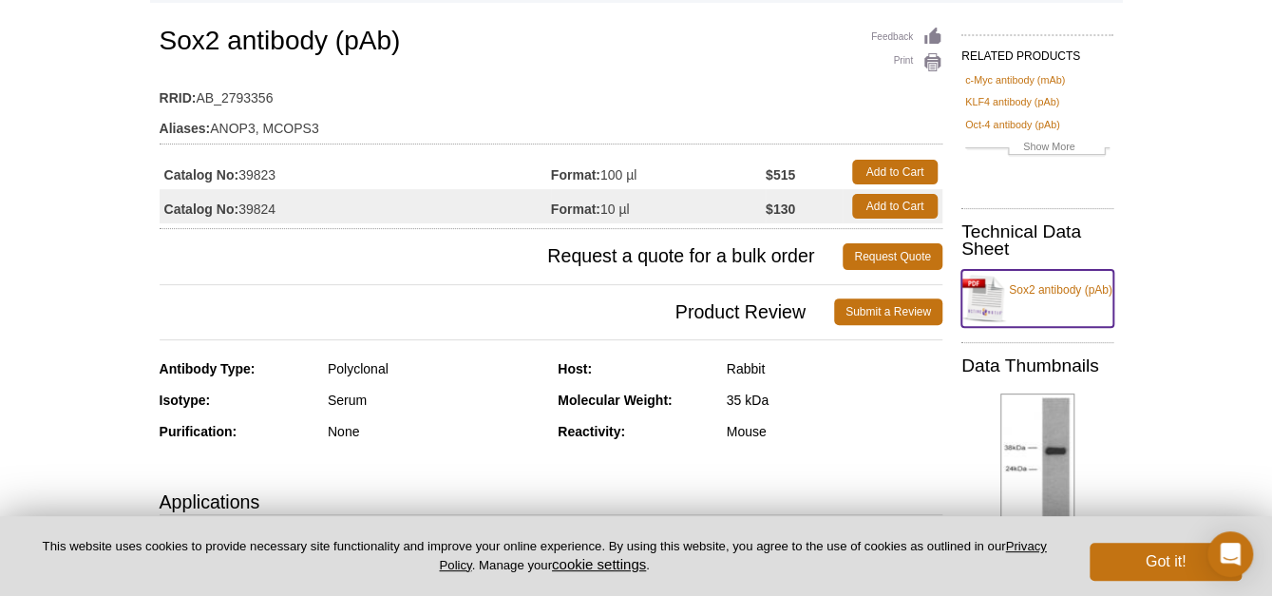
click at [1036, 286] on link "Sox2 antibody (pAb)" at bounding box center [1037, 298] width 152 height 57
